Goal: Information Seeking & Learning: Compare options

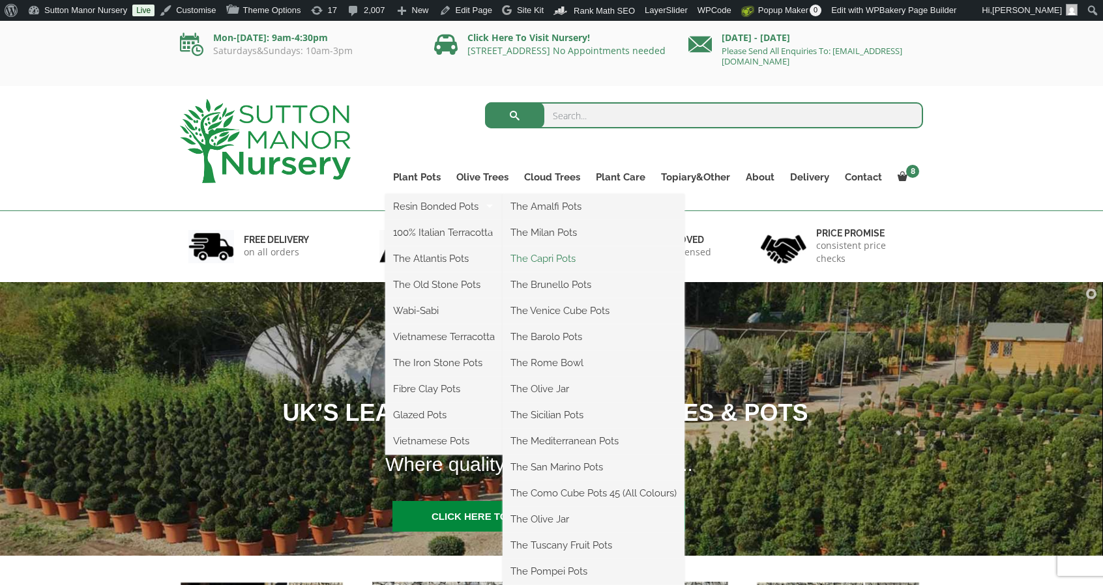
click at [569, 254] on link "The Capri Pots" at bounding box center [594, 259] width 182 height 20
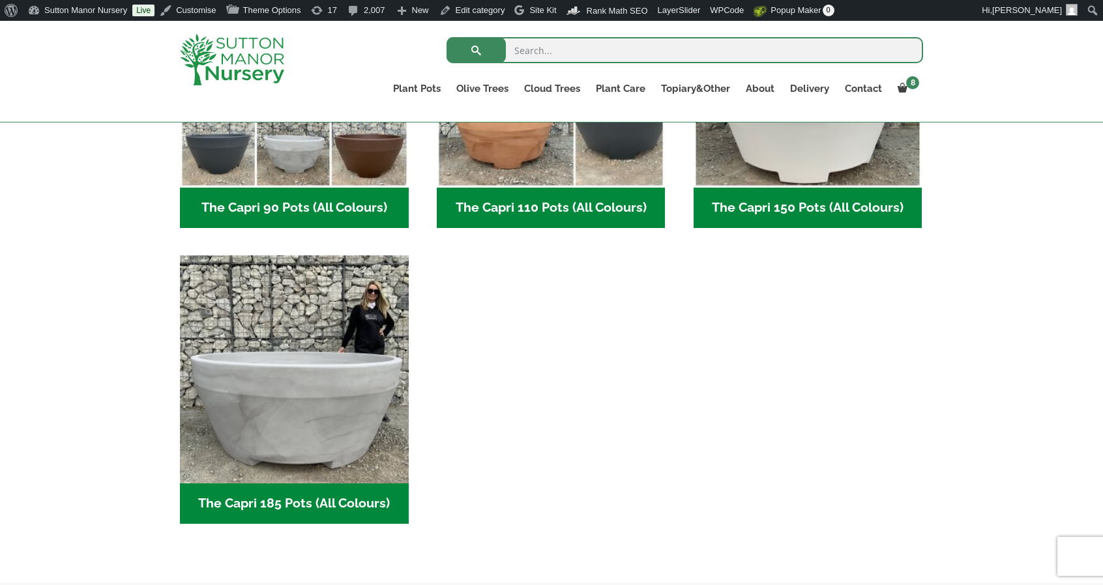
scroll to position [802, 0]
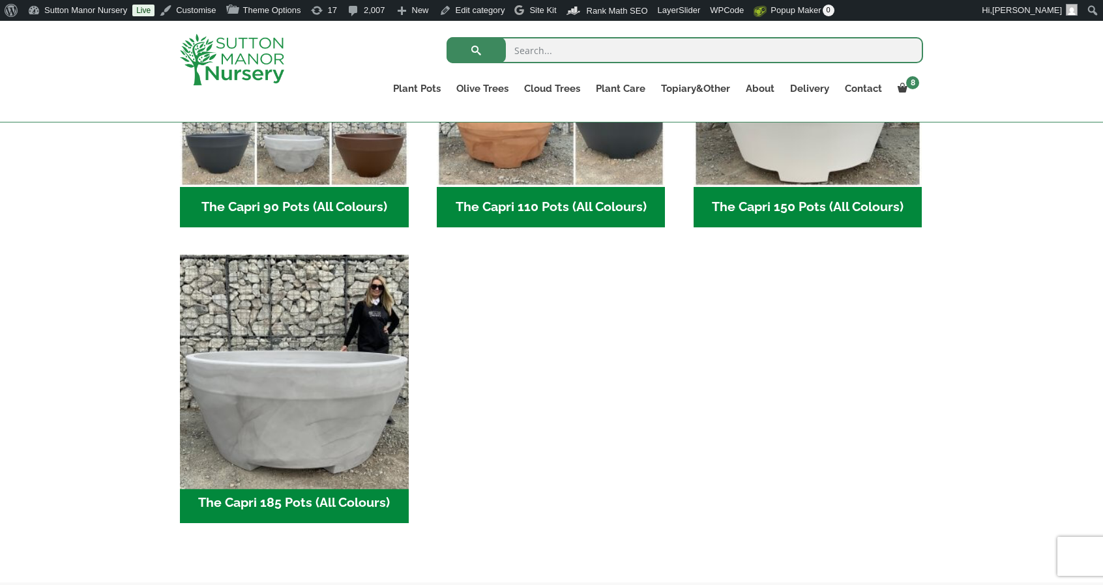
click at [379, 396] on img "Visit product category The Capri 185 Pots (All Colours)" at bounding box center [294, 369] width 240 height 240
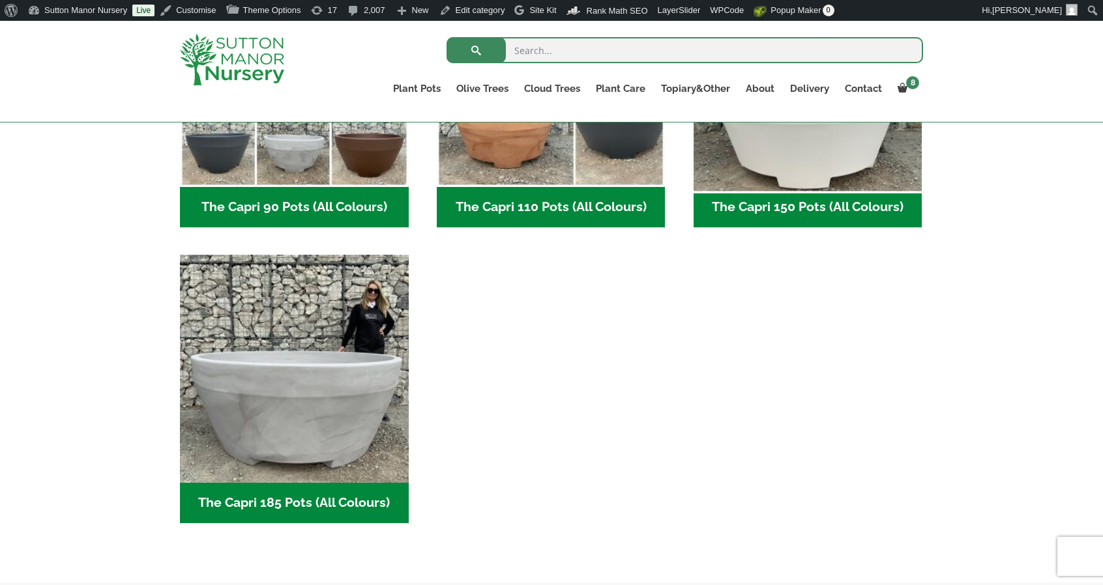
click at [824, 183] on img "Visit product category The Capri 150 Pots (All Colours)" at bounding box center [808, 73] width 240 height 240
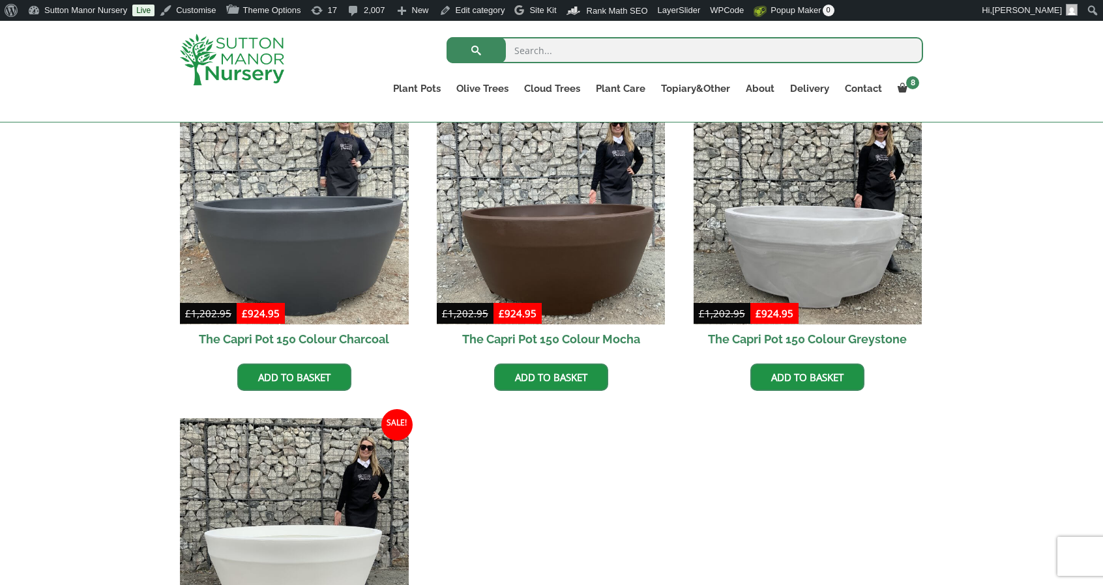
scroll to position [358, 0]
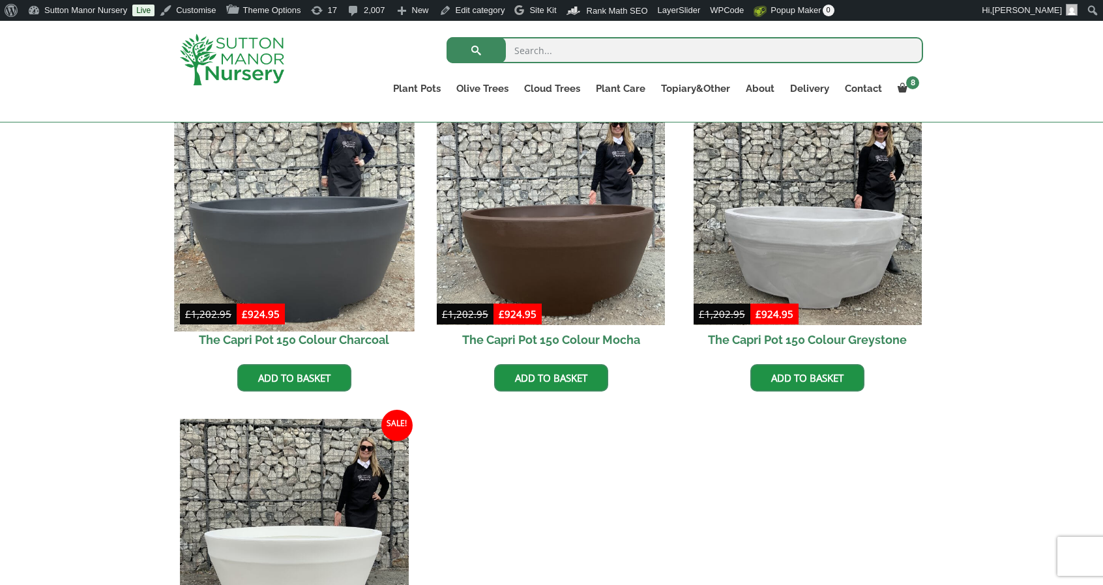
click at [254, 217] on img at bounding box center [294, 211] width 240 height 240
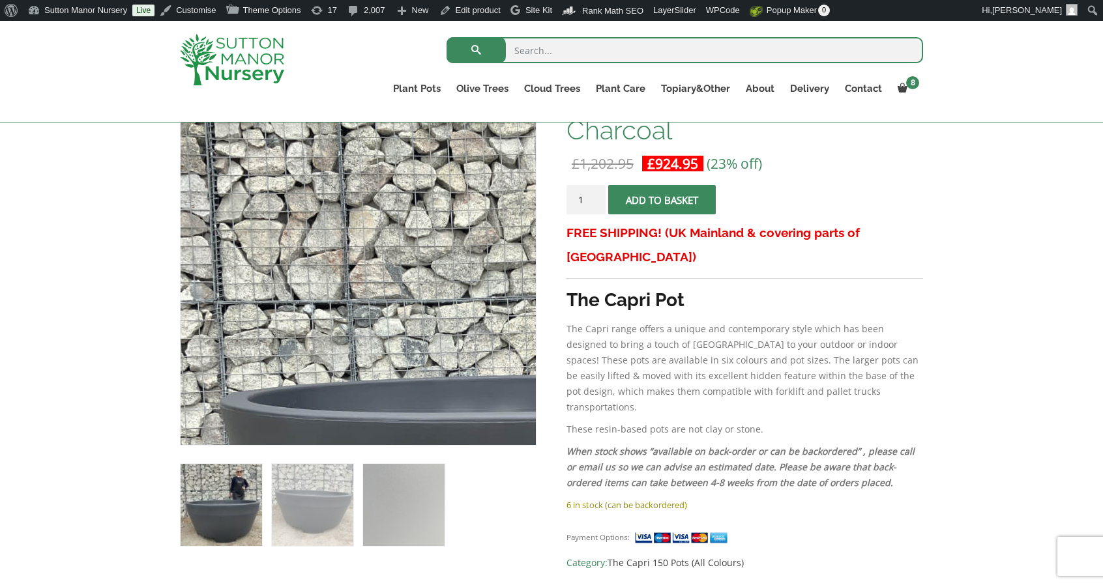
scroll to position [233, 0]
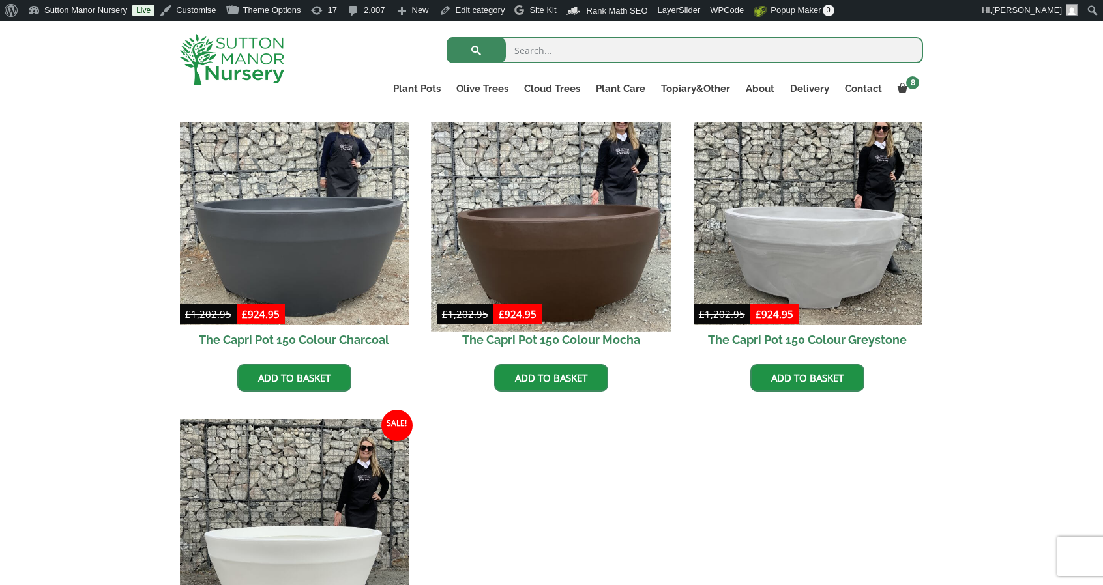
click at [512, 207] on img at bounding box center [551, 211] width 240 height 240
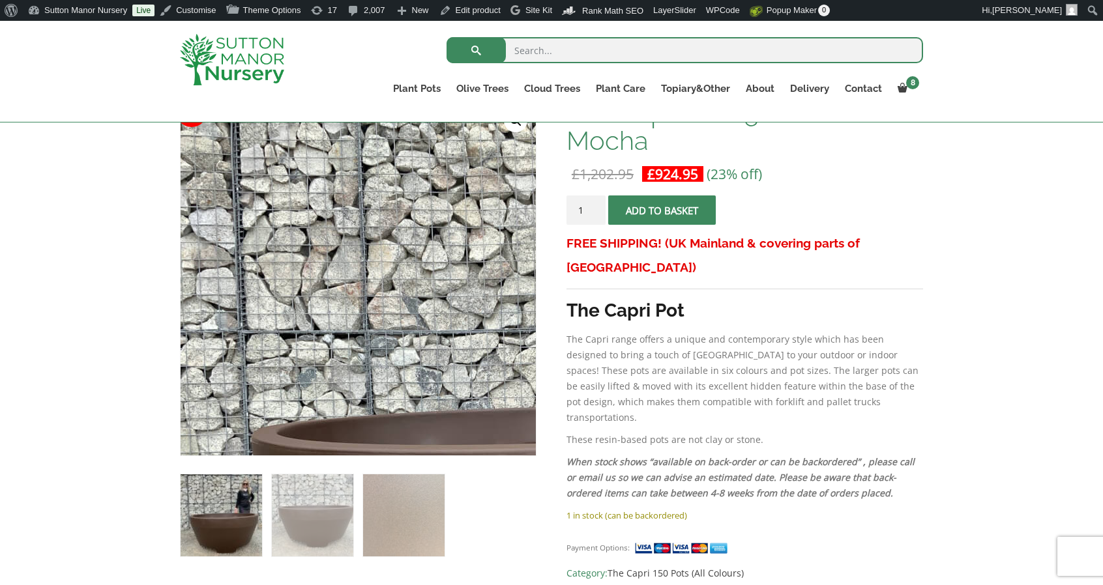
scroll to position [225, 0]
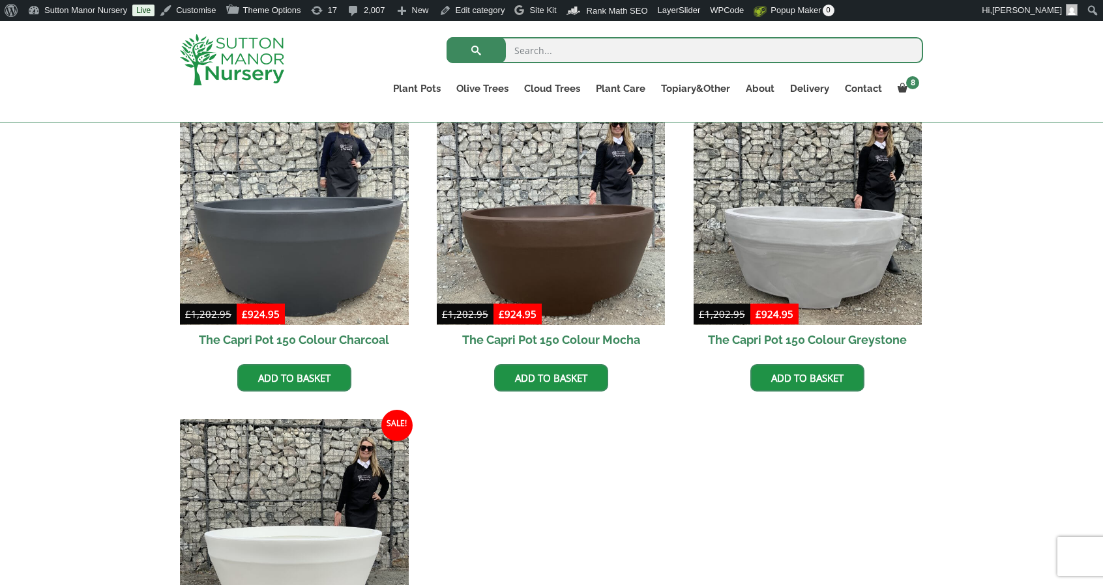
click at [824, 238] on img at bounding box center [807, 211] width 229 height 229
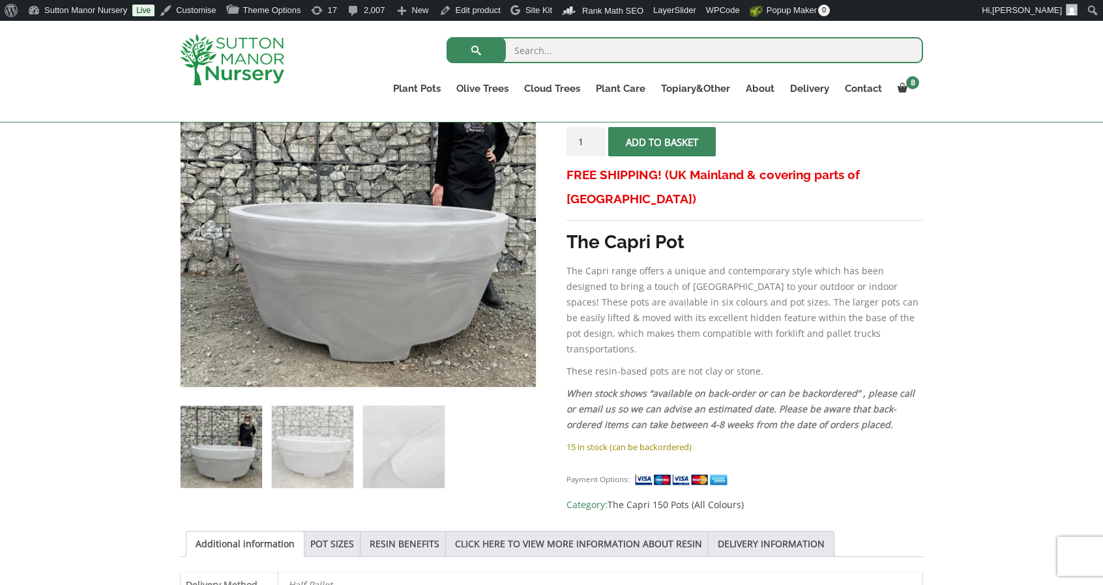
scroll to position [291, 0]
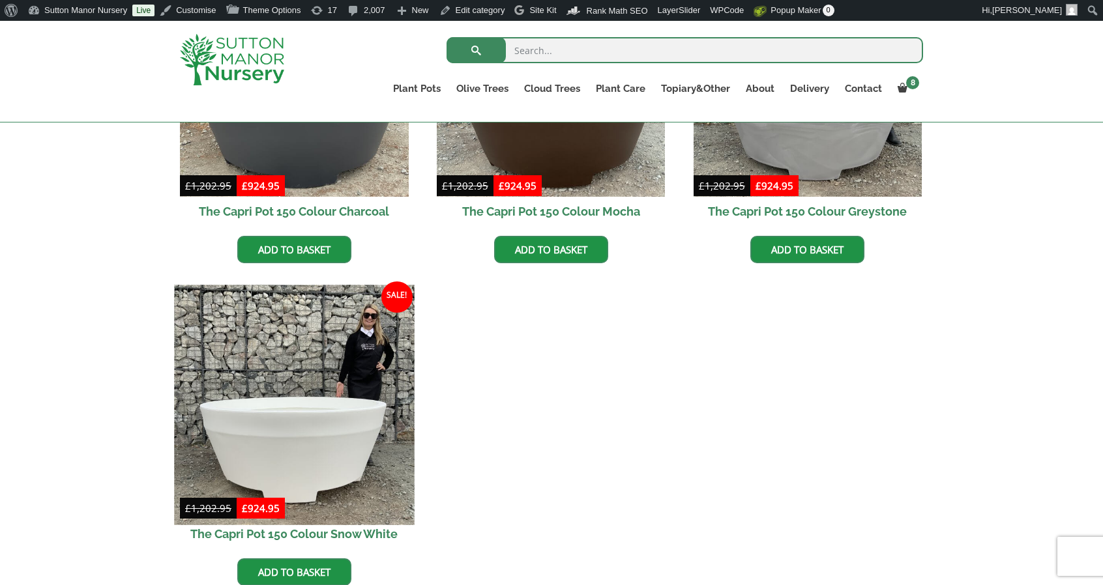
scroll to position [488, 0]
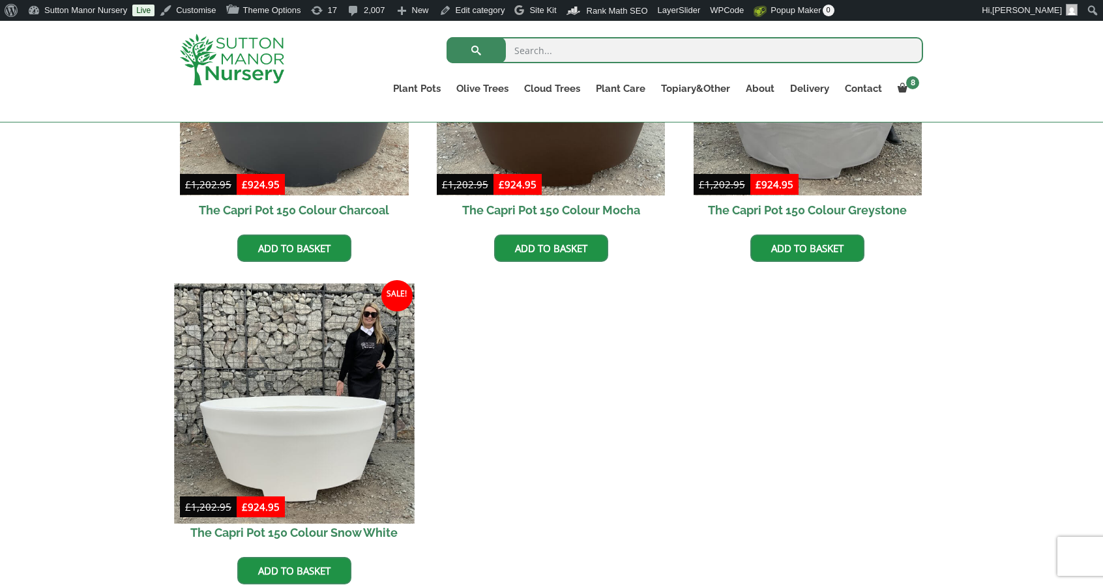
click at [277, 464] on img at bounding box center [294, 404] width 240 height 240
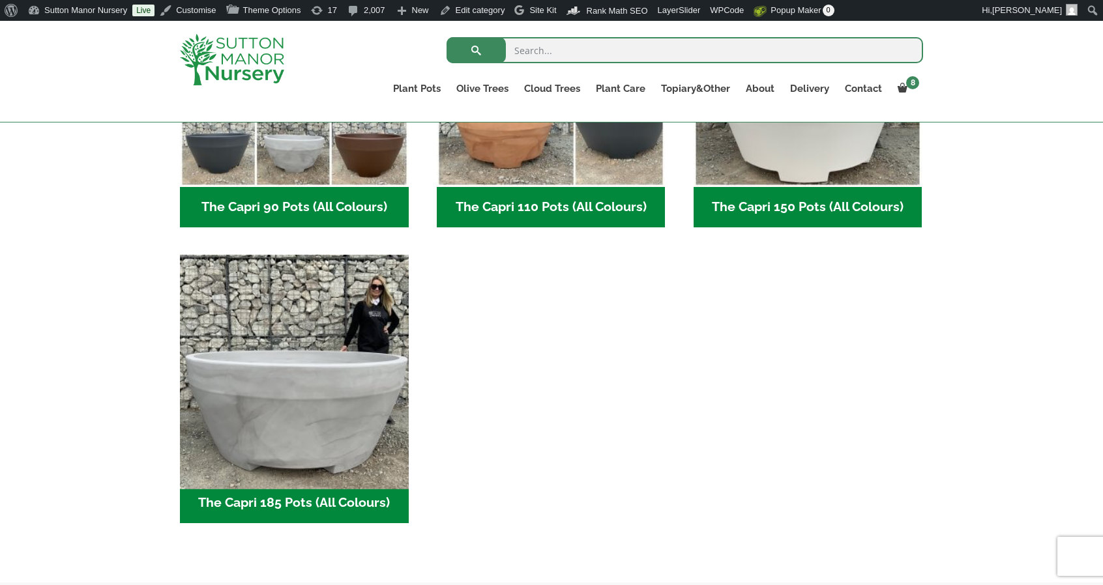
click at [351, 330] on img "Visit product category The Capri 185 Pots (All Colours)" at bounding box center [294, 369] width 240 height 240
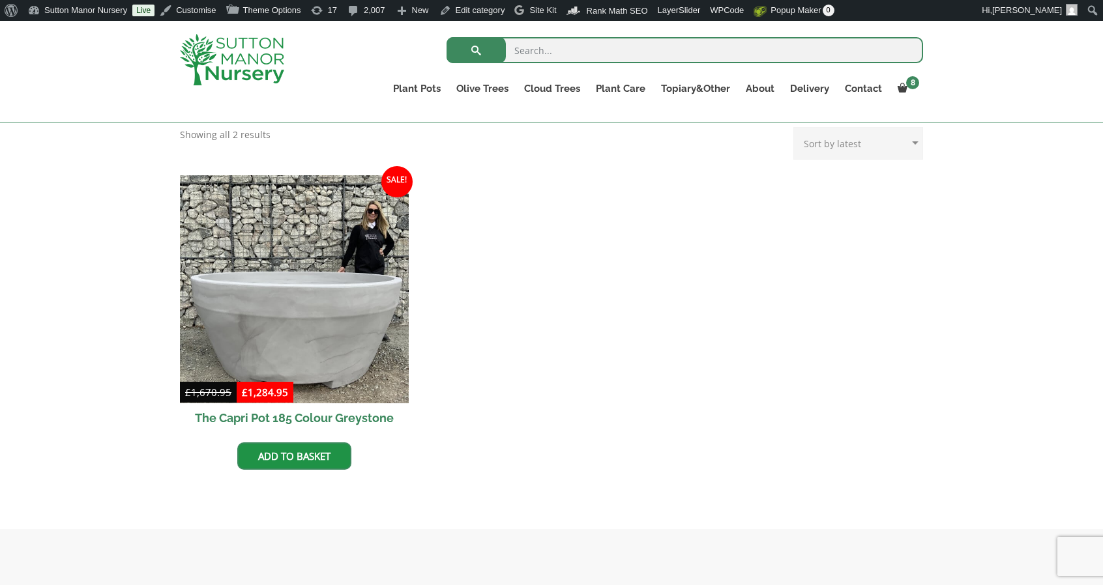
scroll to position [300, 0]
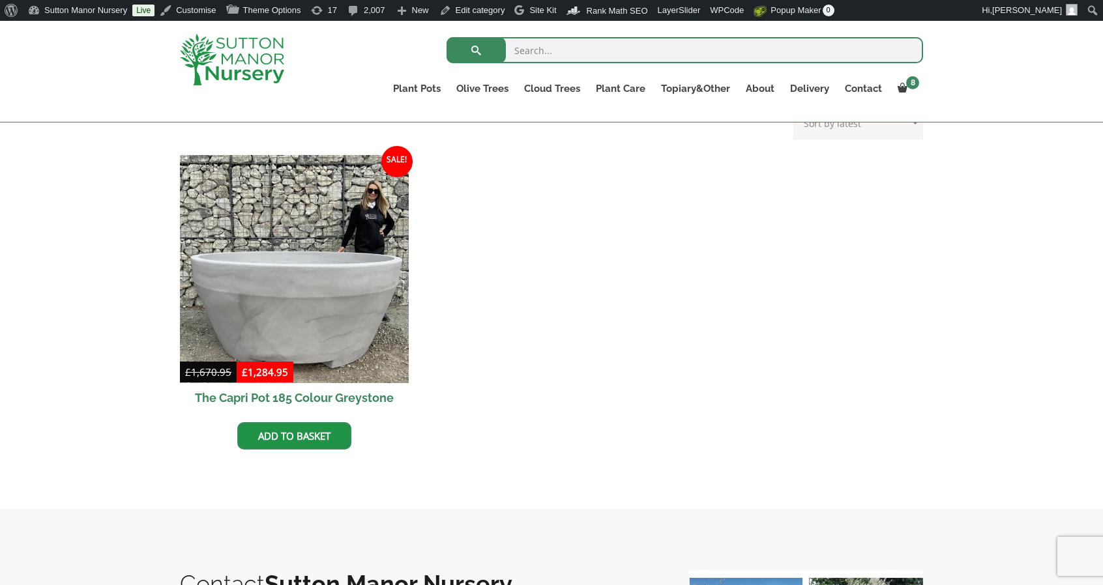
click at [365, 296] on img at bounding box center [294, 269] width 229 height 229
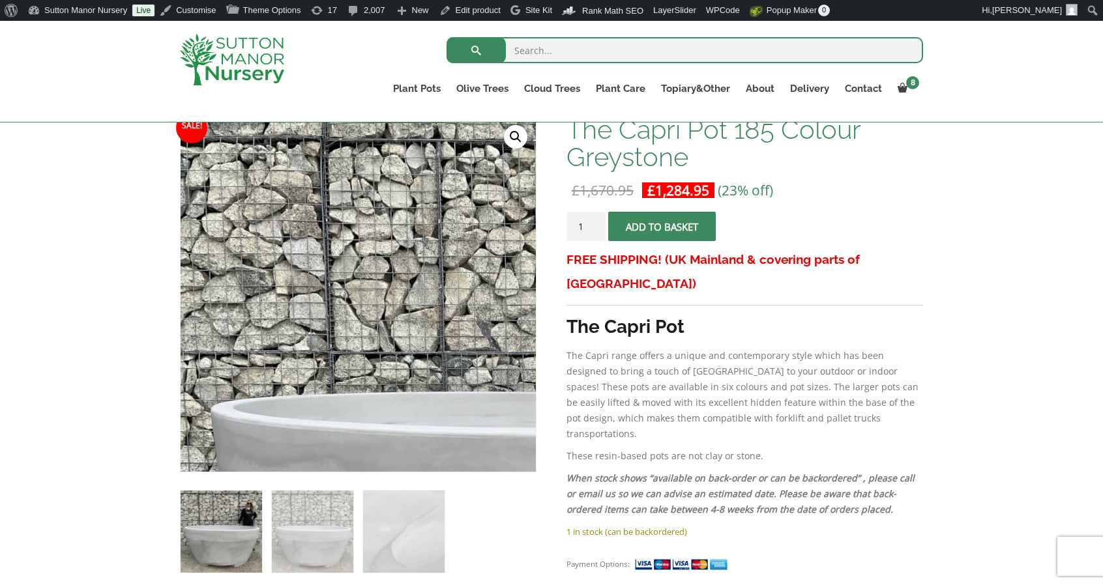
scroll to position [215, 0]
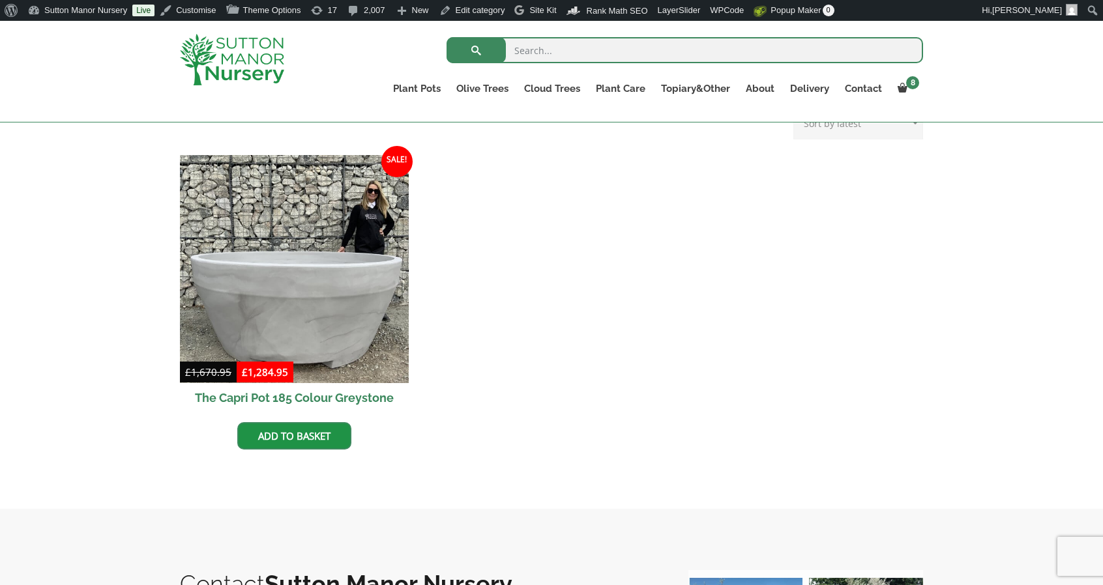
click at [231, 59] on img at bounding box center [232, 59] width 104 height 51
